Goal: Task Accomplishment & Management: Use online tool/utility

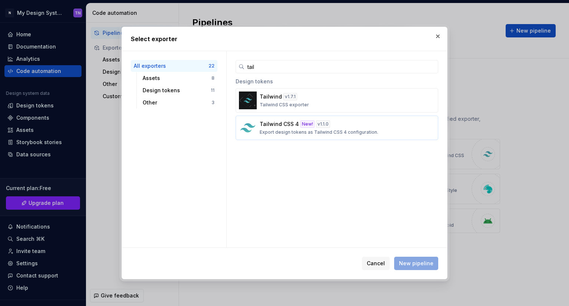
click at [353, 129] on p "Export design tokens as Tailwind CSS 4 configuration." at bounding box center [319, 132] width 119 height 6
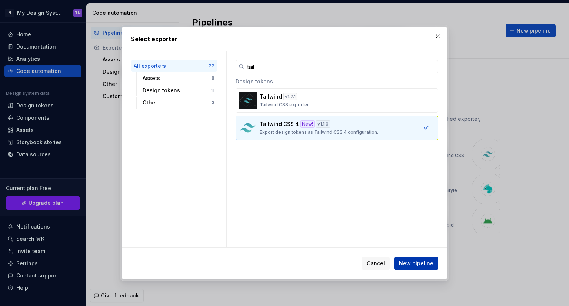
click at [415, 260] on span "New pipeline" at bounding box center [416, 263] width 34 height 7
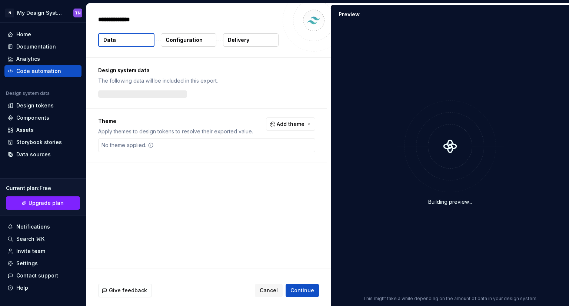
type textarea "*"
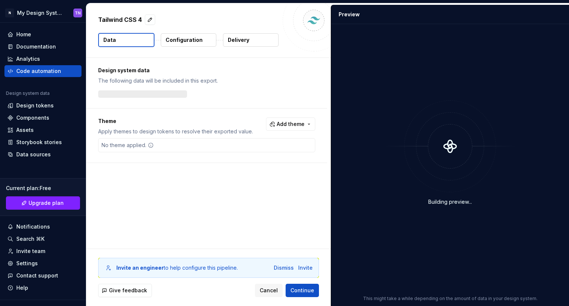
click at [176, 43] on p "Configuration" at bounding box center [184, 39] width 37 height 7
